Goal: Information Seeking & Learning: Learn about a topic

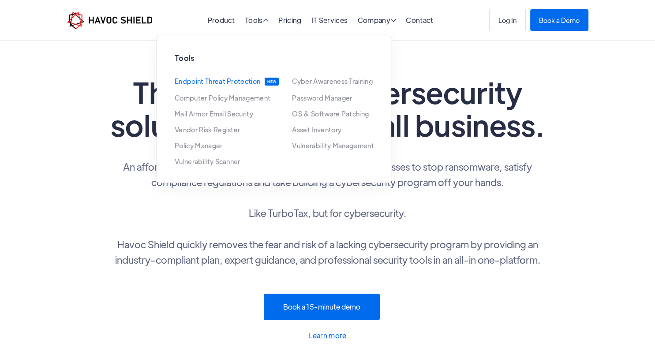
click at [235, 80] on link "Endpoint Threat Protection" at bounding box center [218, 82] width 86 height 8
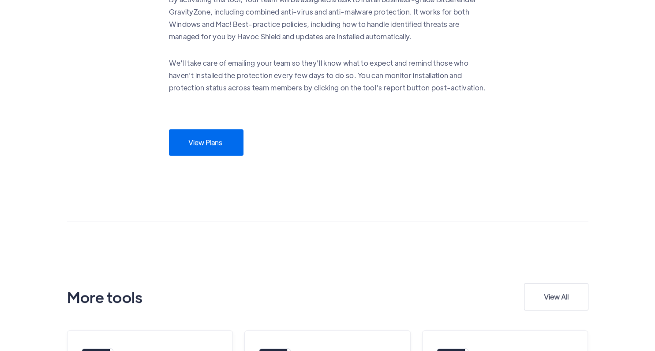
scroll to position [593, 0]
click at [216, 146] on link "View Plans" at bounding box center [206, 140] width 75 height 26
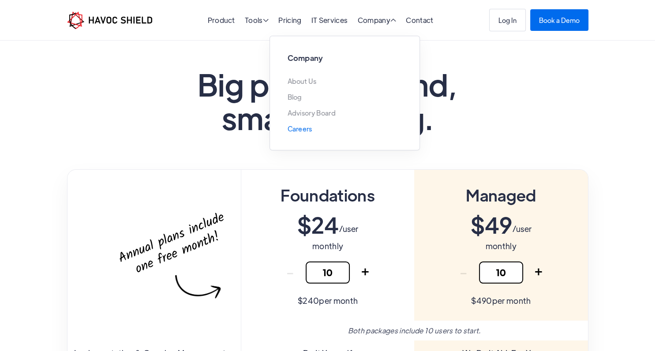
click at [293, 132] on link "Careers" at bounding box center [300, 128] width 25 height 7
